Goal: Contribute content

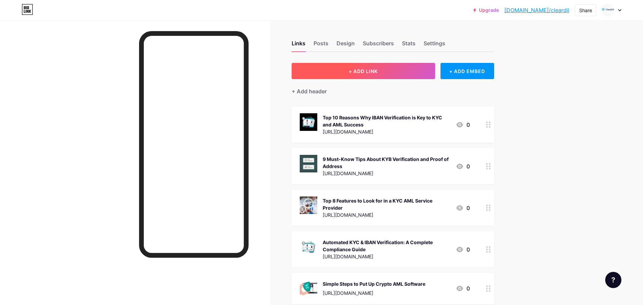
click at [406, 78] on button "+ ADD LINK" at bounding box center [364, 71] width 144 height 16
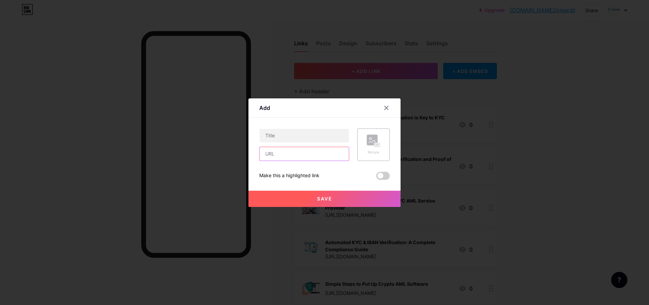
click at [313, 156] on input "text" at bounding box center [303, 154] width 89 height 14
paste input "[URL][DOMAIN_NAME]"
type input "[URL][DOMAIN_NAME]"
click at [290, 137] on input "text" at bounding box center [303, 136] width 89 height 14
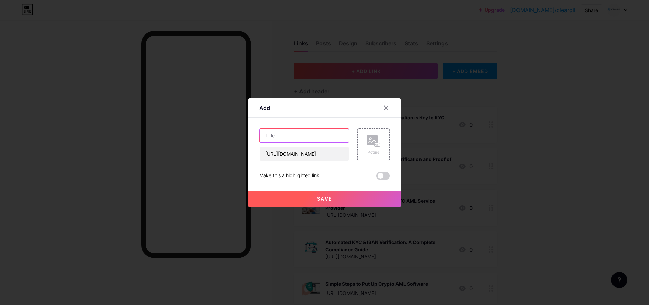
scroll to position [0, 0]
paste input "7 Best KYC API Practices in [DATE] for Secure Customer Verification"
type input "7 Best KYC API Practices in [DATE] for Secure Customer Verification"
click at [370, 146] on icon at bounding box center [373, 140] width 14 height 12
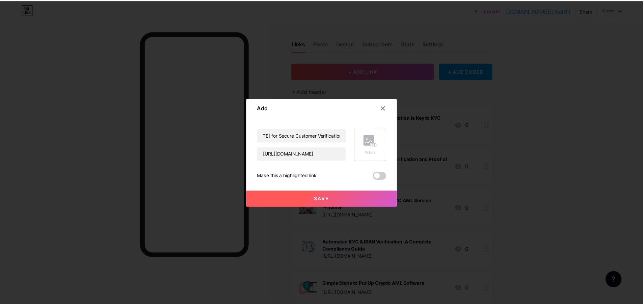
scroll to position [0, 0]
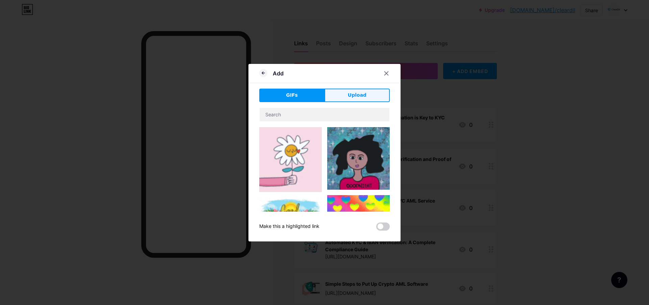
click at [352, 93] on span "Upload" at bounding box center [357, 95] width 19 height 7
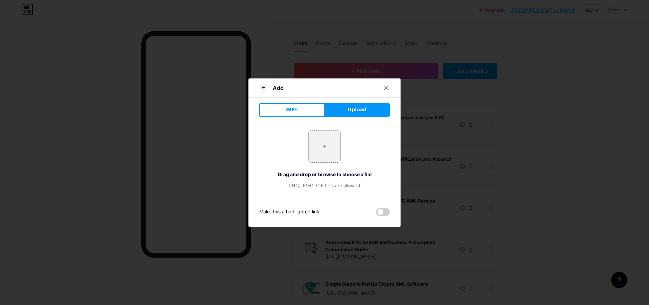
click at [334, 143] on input "file" at bounding box center [324, 146] width 32 height 32
type input "C:\fakepath\7 Best KYC API Practices in [DATE] for Secure Customer Verification…"
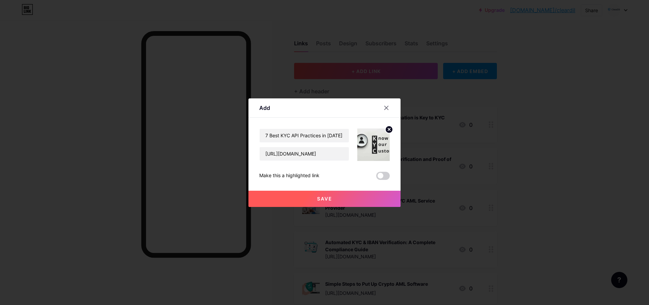
click at [303, 203] on button "Save" at bounding box center [324, 199] width 152 height 16
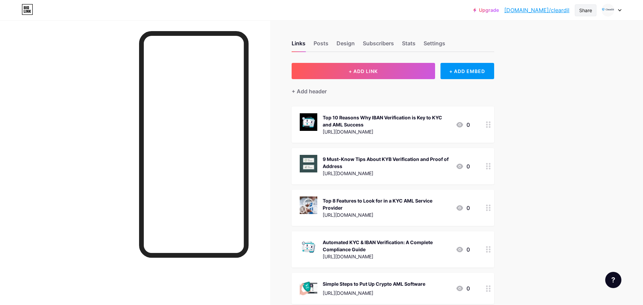
click at [585, 12] on div "Share" at bounding box center [586, 10] width 13 height 7
click at [545, 34] on div "Copy link" at bounding box center [546, 35] width 101 height 16
